Goal: Browse casually

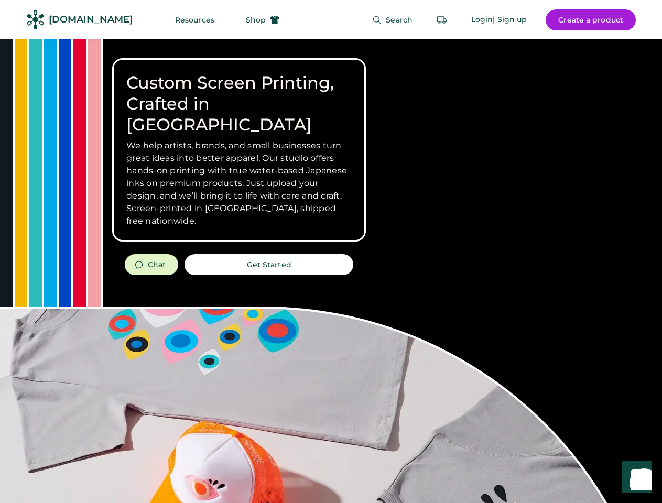
click at [331, 252] on div "Custom Screen Printing, Crafted in [GEOGRAPHIC_DATA] We help artists, brands, a…" at bounding box center [331, 372] width 662 height 666
click at [331, 271] on div "Custom Screen Printing, Crafted in [GEOGRAPHIC_DATA] We help artists, brands, a…" at bounding box center [331, 372] width 662 height 666
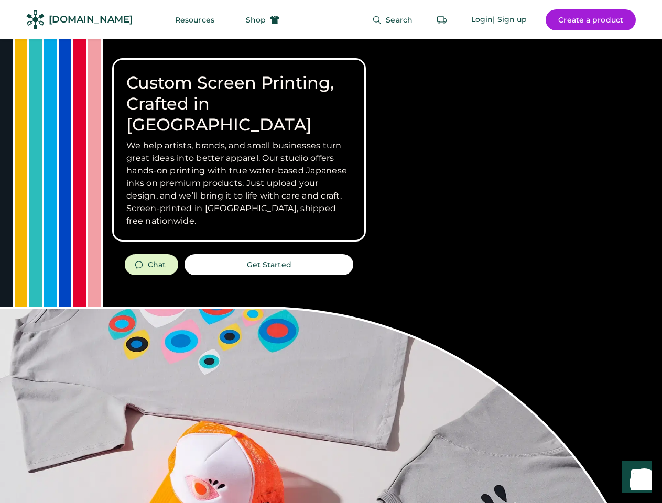
click at [331, 271] on div "Custom Screen Printing, Crafted in [GEOGRAPHIC_DATA] We help artists, brands, a…" at bounding box center [331, 372] width 662 height 666
click at [239, 150] on h3 "We help artists, brands, and small businesses turn great ideas into better appa…" at bounding box center [238, 183] width 225 height 88
click at [239, 139] on h3 "We help artists, brands, and small businesses turn great ideas into better appa…" at bounding box center [238, 183] width 225 height 88
click at [239, 93] on h1 "Custom Screen Printing, Crafted in [GEOGRAPHIC_DATA]" at bounding box center [238, 103] width 225 height 63
